Goal: Task Accomplishment & Management: Complete application form

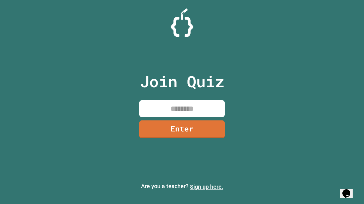
click at [206, 187] on link "Sign up here." at bounding box center [206, 187] width 33 height 7
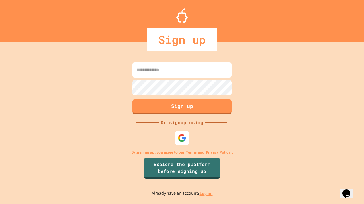
click at [206, 194] on link "Log in." at bounding box center [205, 194] width 13 height 6
